Goal: Book appointment/travel/reservation

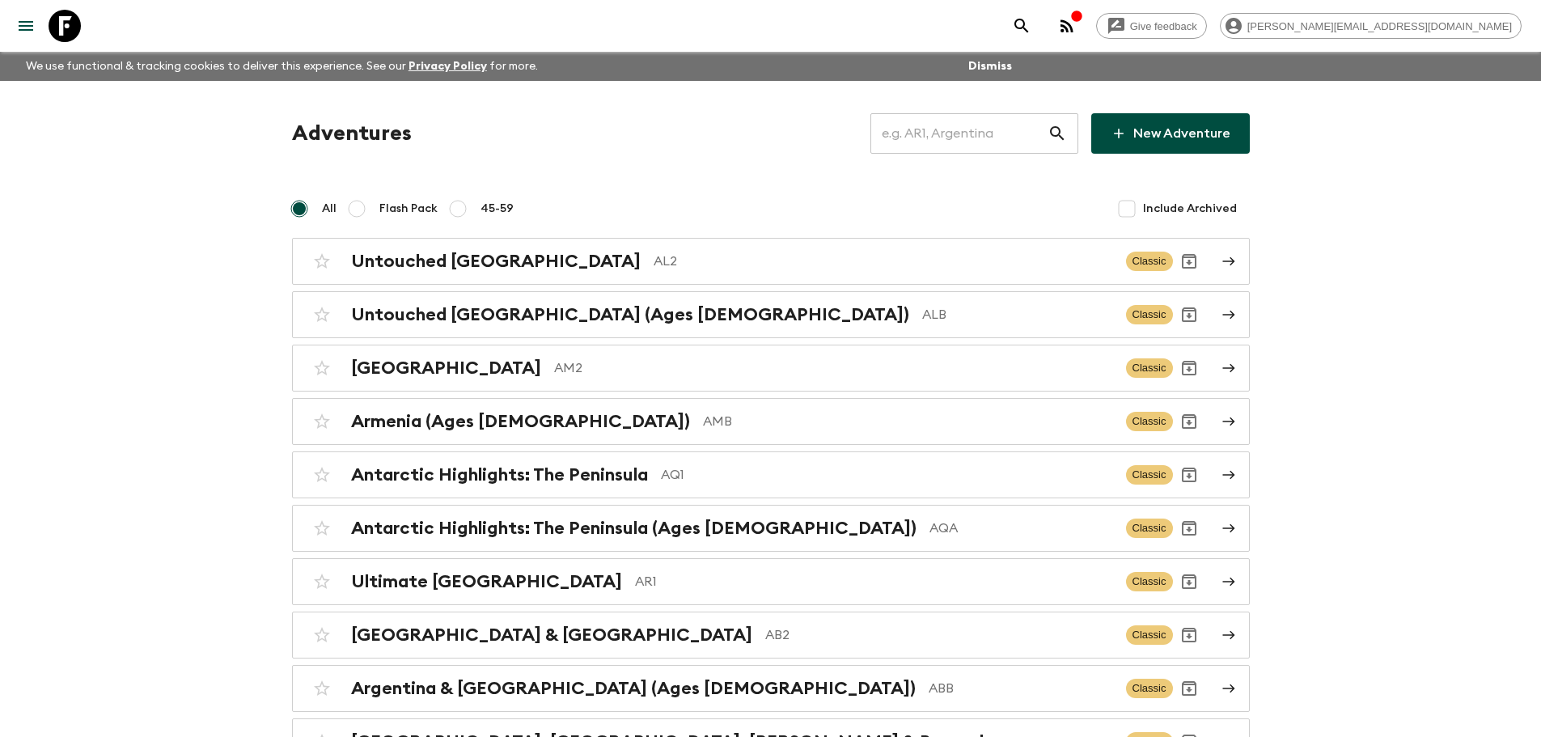
click at [996, 137] on input "text" at bounding box center [958, 133] width 177 height 45
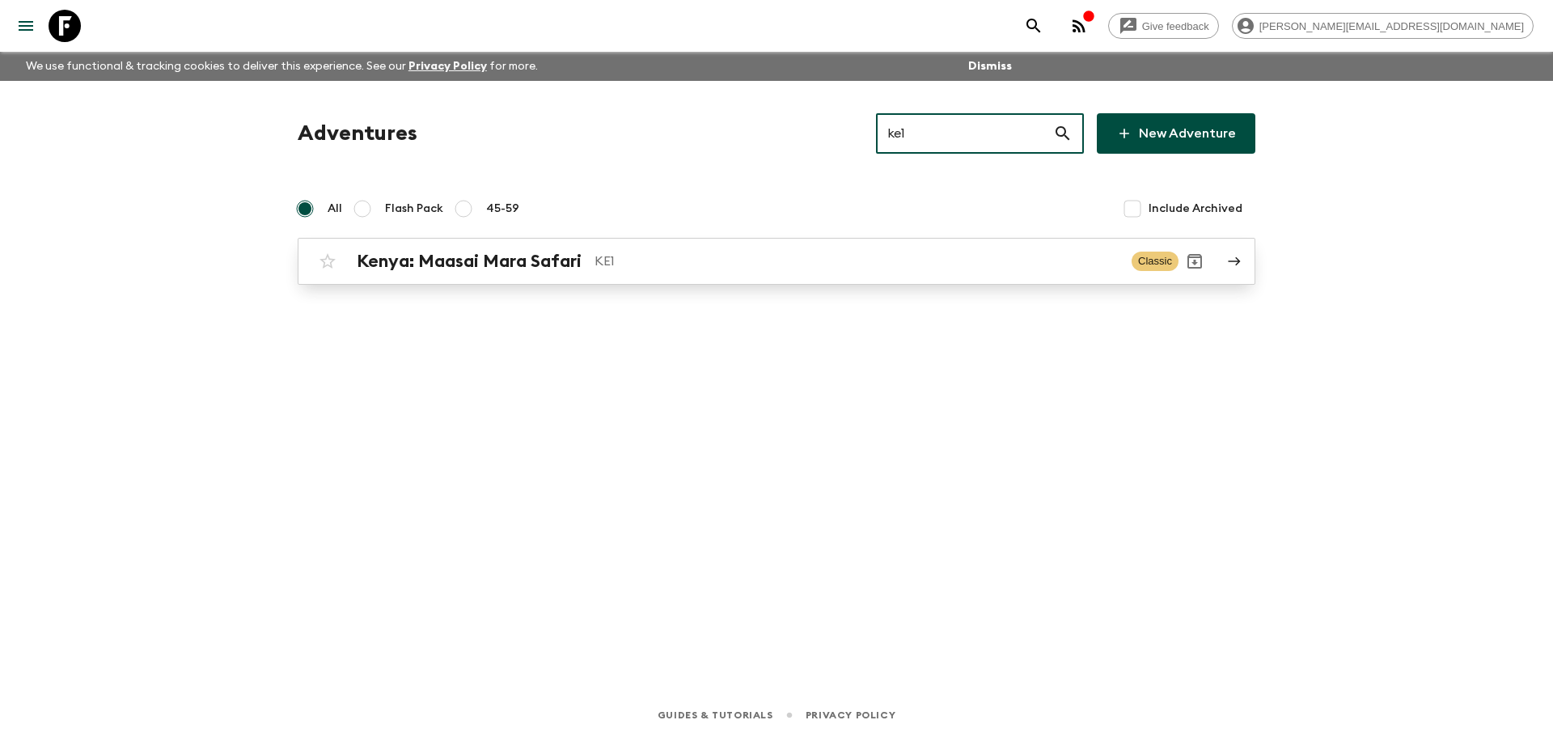
type input "ke1"
click at [919, 249] on div "[GEOGRAPHIC_DATA]: Maasai Mara Safari KE1 Classic" at bounding box center [744, 261] width 867 height 32
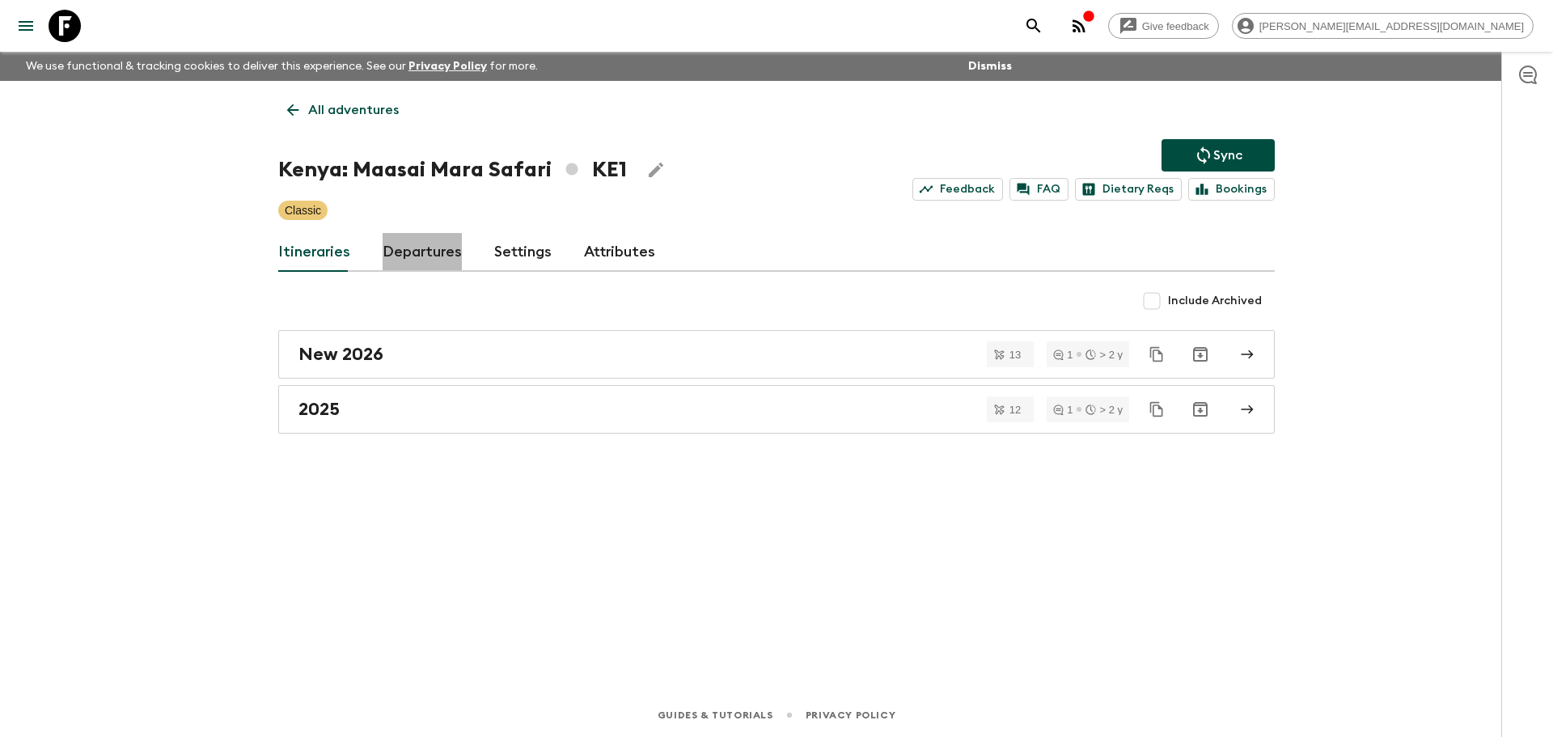
click at [446, 256] on link "Departures" at bounding box center [422, 252] width 79 height 39
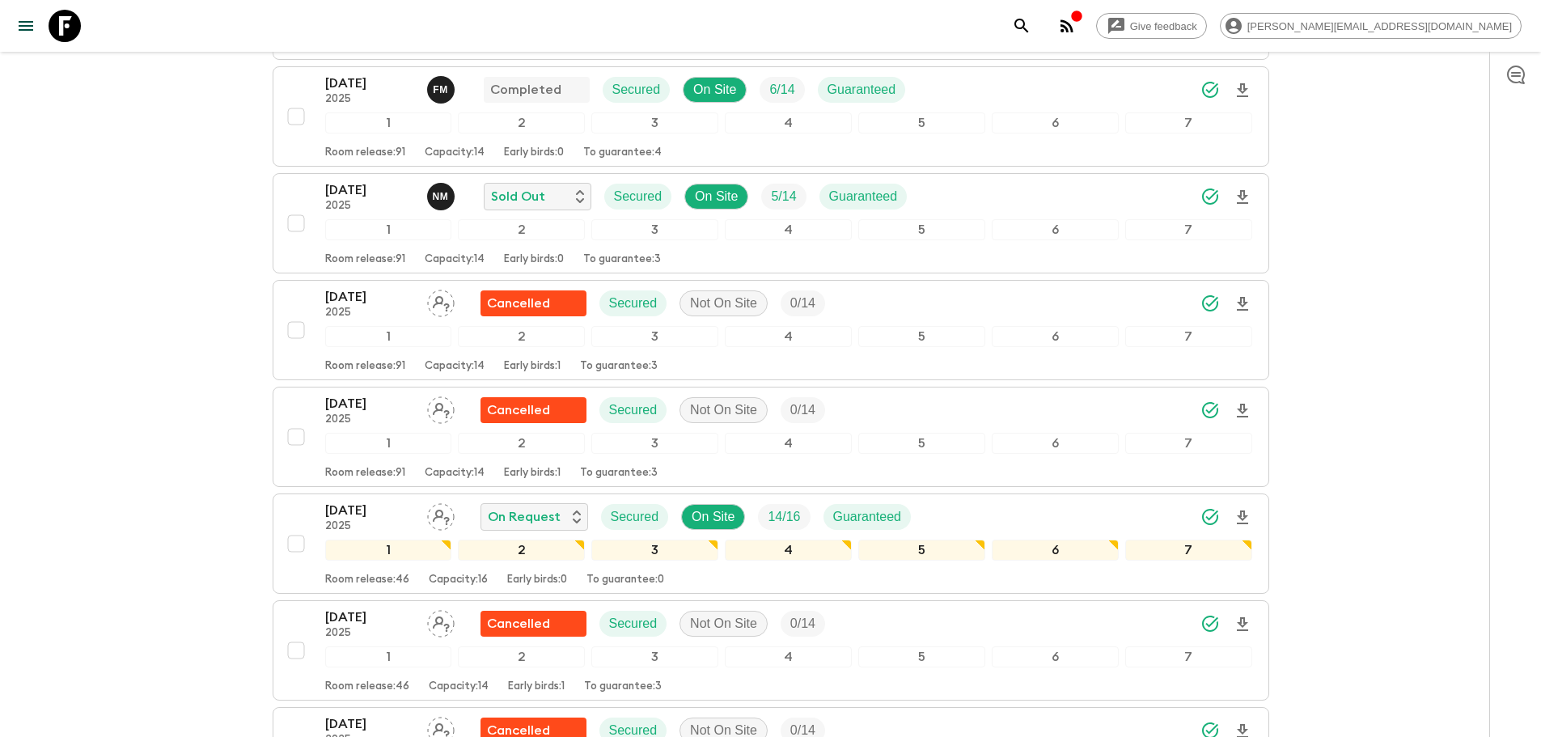
scroll to position [2336, 0]
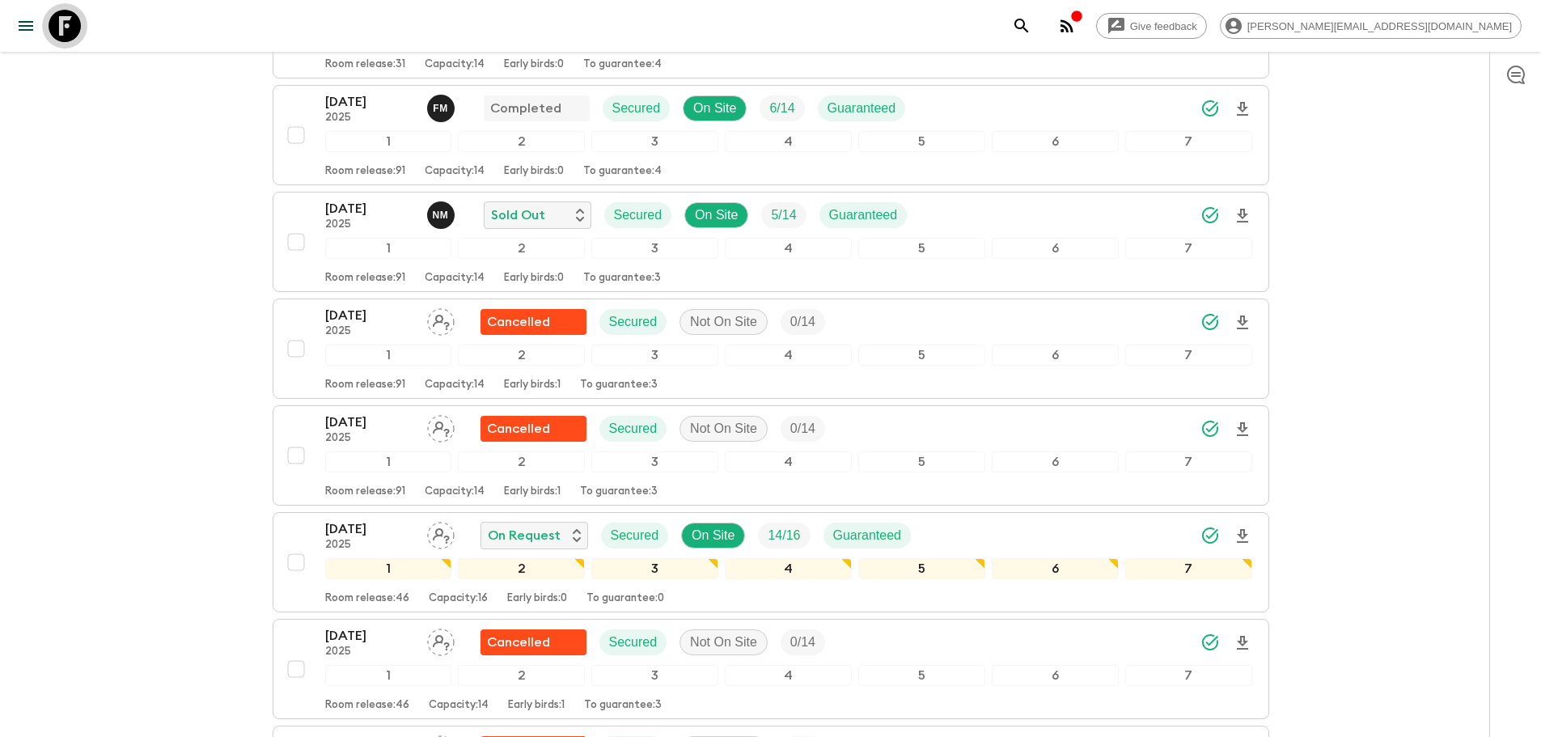
click at [52, 23] on icon at bounding box center [65, 26] width 32 height 32
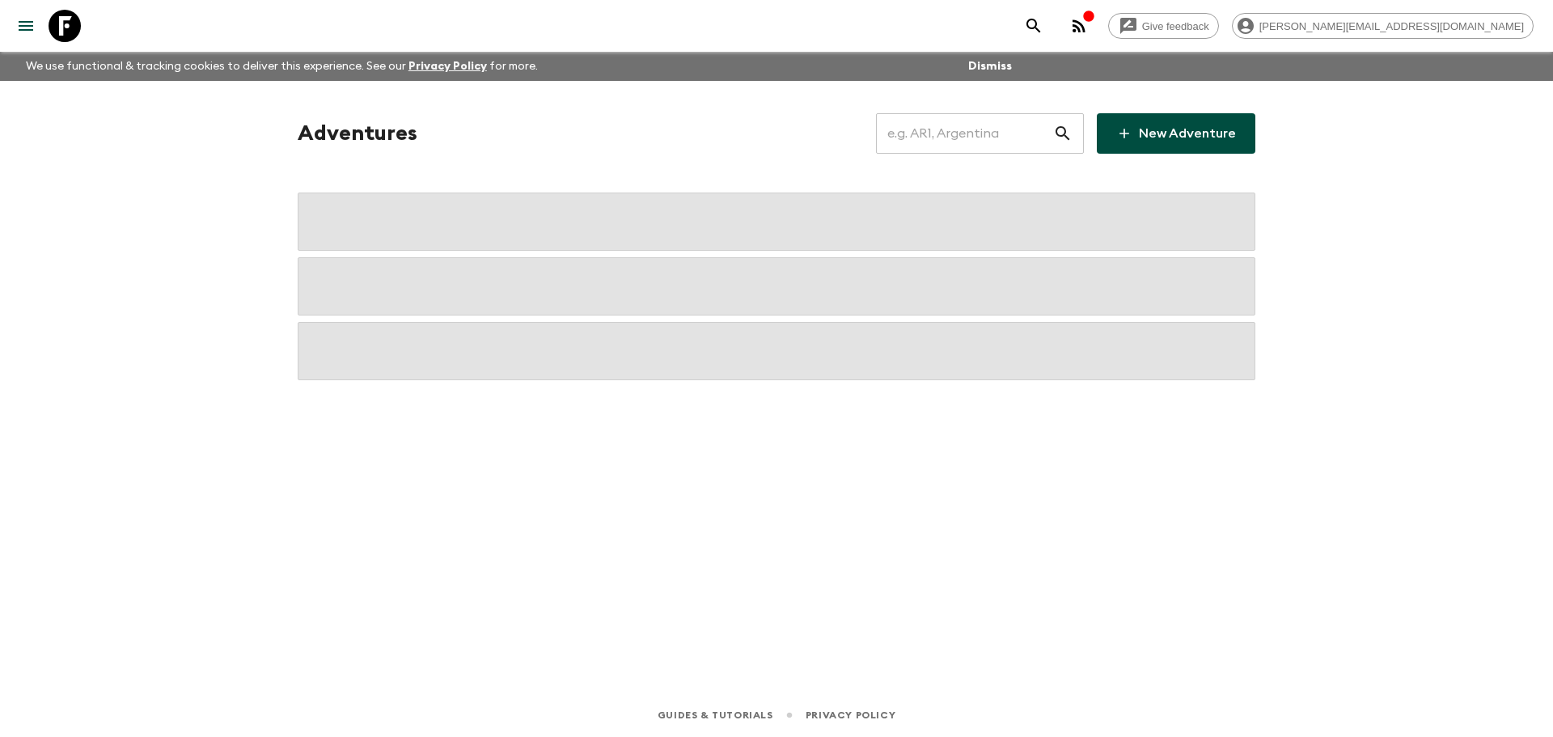
click at [953, 129] on input "text" at bounding box center [964, 133] width 177 height 45
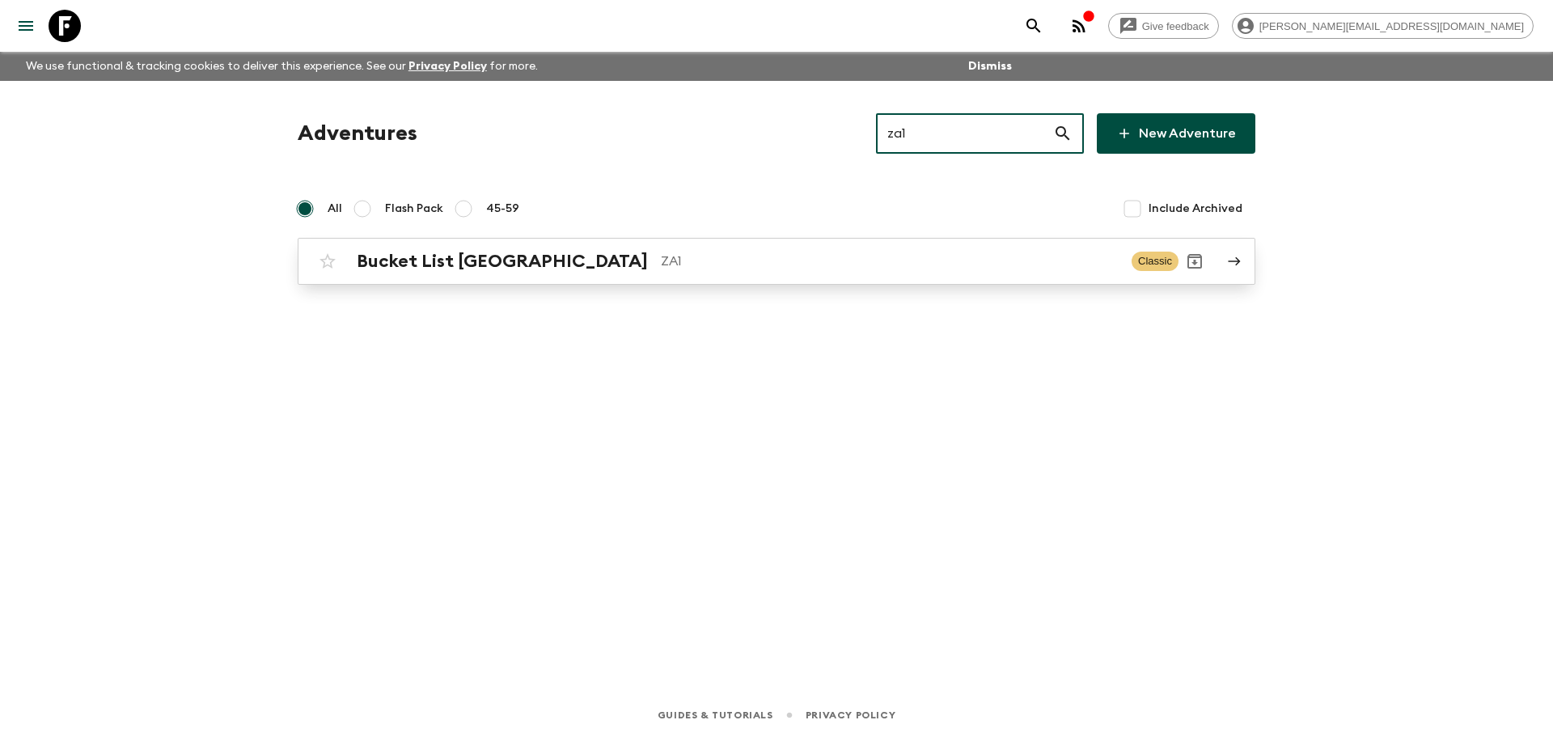
type input "za1"
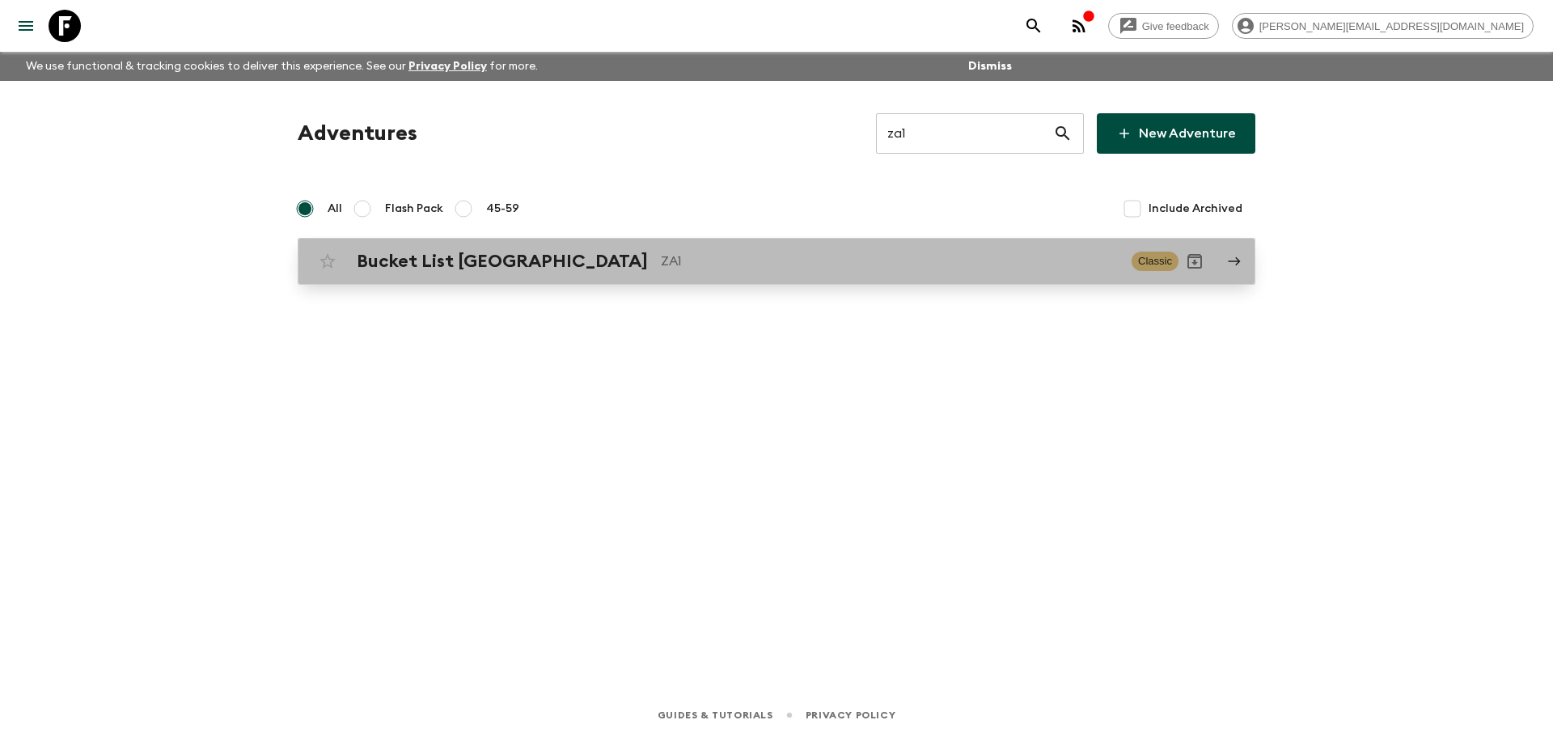
click at [840, 273] on div "Bucket List [GEOGRAPHIC_DATA] ZA1 Classic" at bounding box center [744, 261] width 867 height 32
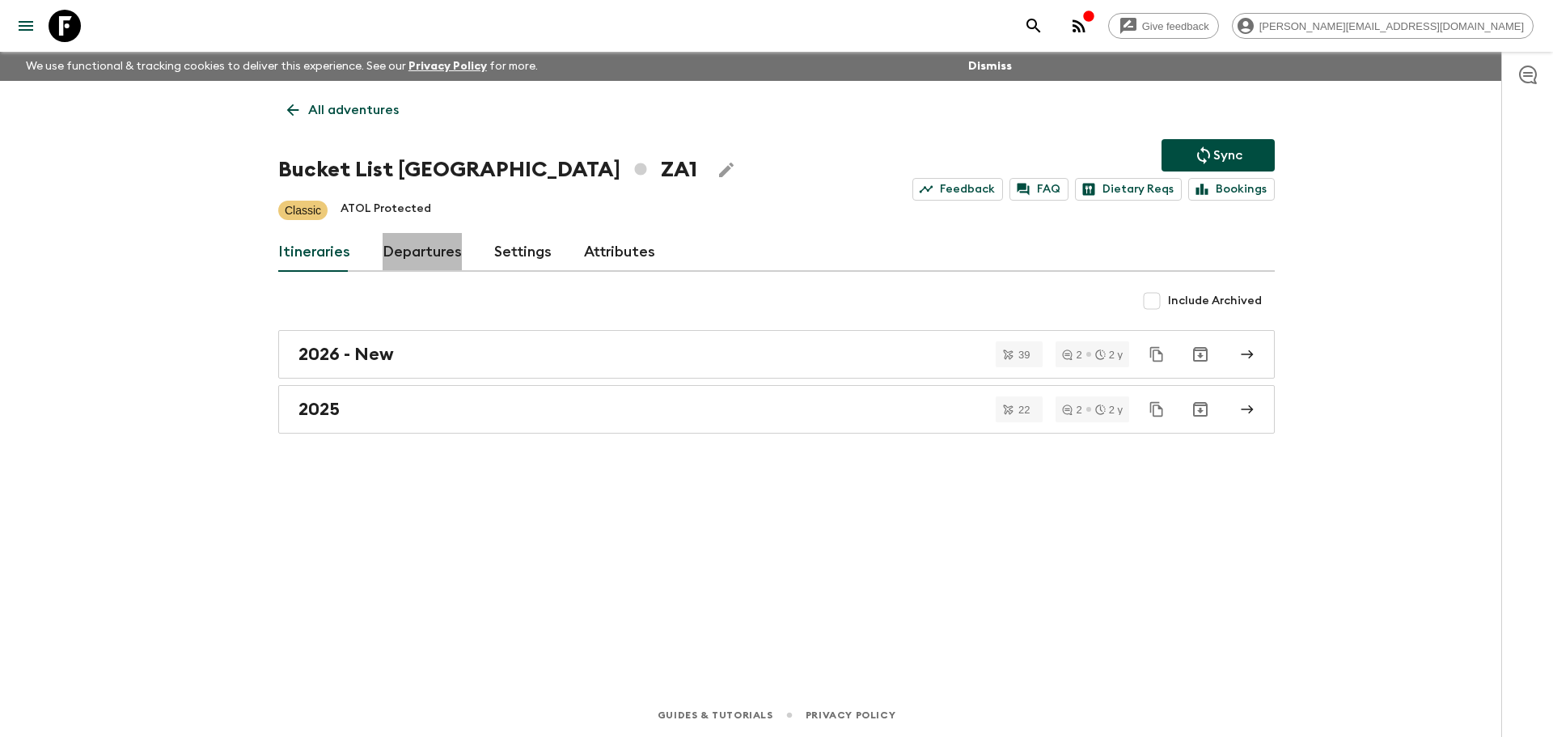
click at [415, 267] on link "Departures" at bounding box center [422, 252] width 79 height 39
